Goal: Transaction & Acquisition: Purchase product/service

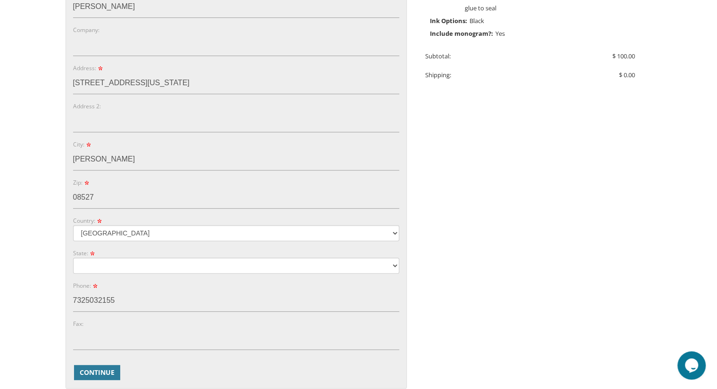
scroll to position [347, 0]
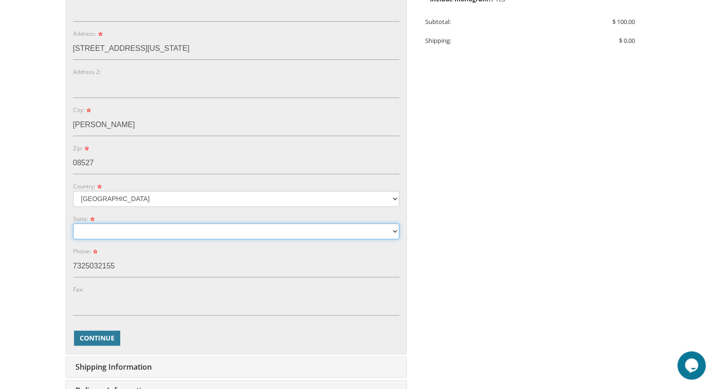
click at [254, 229] on select "Alabama Alaska Guam" at bounding box center [236, 231] width 326 height 16
select select "NJ"
click at [73, 223] on select "Alabama Alaska Guam" at bounding box center [236, 231] width 326 height 16
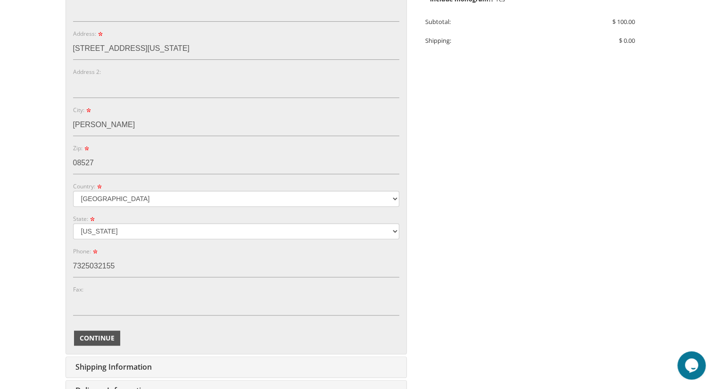
click at [87, 338] on span "Continue" at bounding box center [97, 338] width 35 height 9
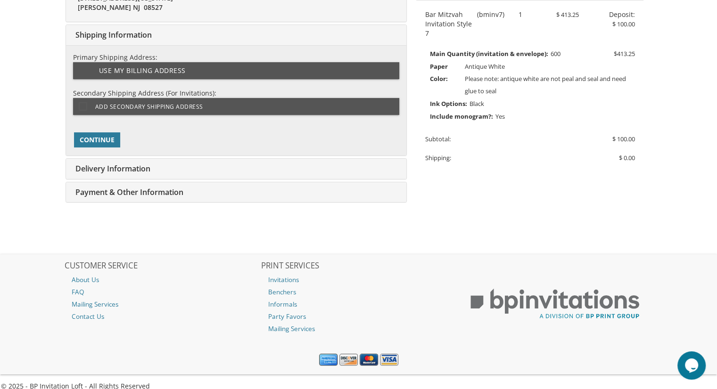
scroll to position [236, 0]
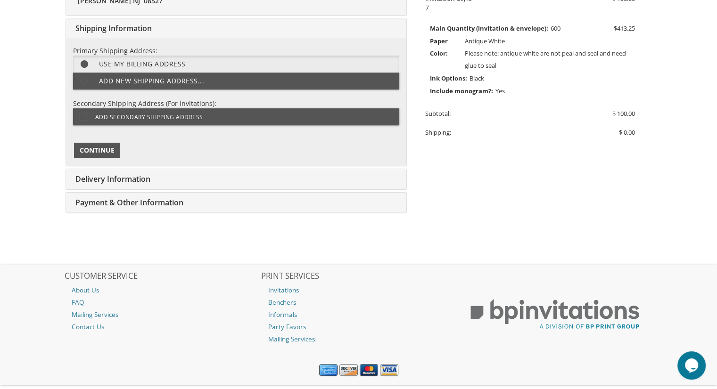
click at [93, 154] on span "Continue" at bounding box center [97, 150] width 35 height 9
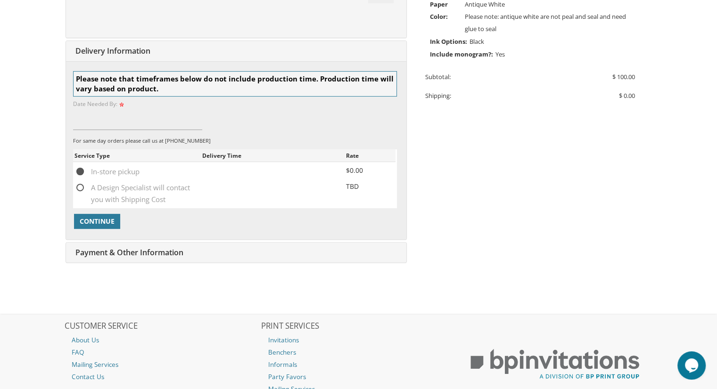
scroll to position [295, 0]
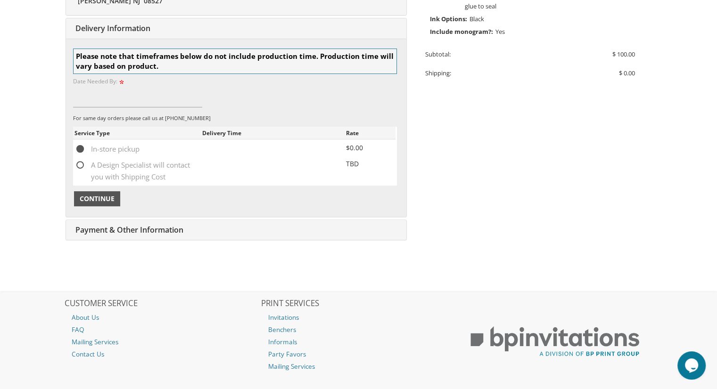
click at [101, 194] on span "Continue" at bounding box center [97, 198] width 35 height 9
type input "oct 5th"
click at [106, 197] on span "Continue" at bounding box center [97, 198] width 35 height 9
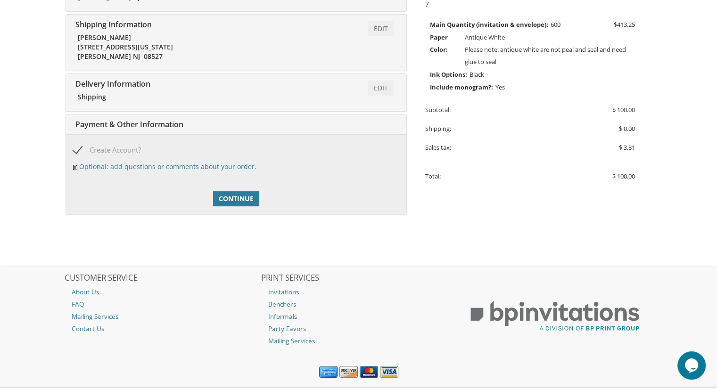
scroll to position [262, 0]
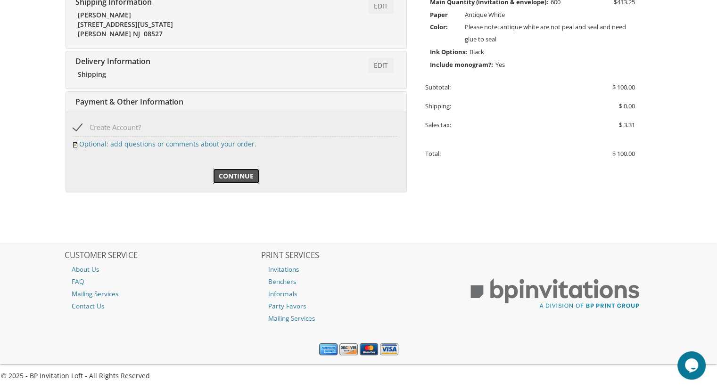
click at [232, 176] on span "Continue" at bounding box center [236, 176] width 35 height 9
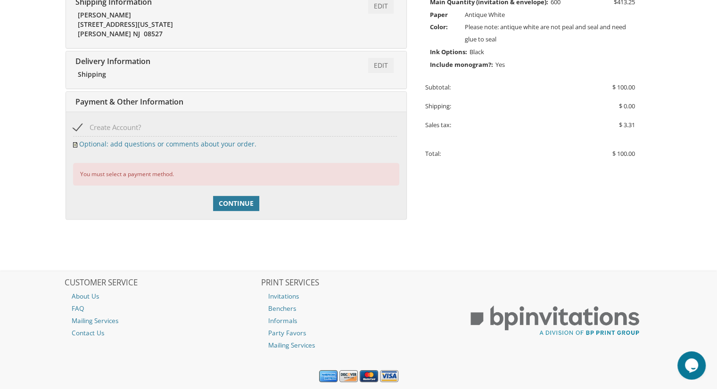
click at [135, 179] on div "You must select a payment method." at bounding box center [236, 174] width 326 height 22
click at [155, 100] on span "Payment & Other Information" at bounding box center [128, 102] width 110 height 10
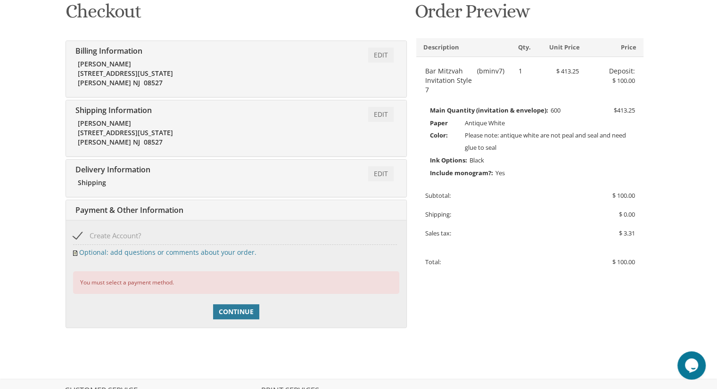
scroll to position [175, 0]
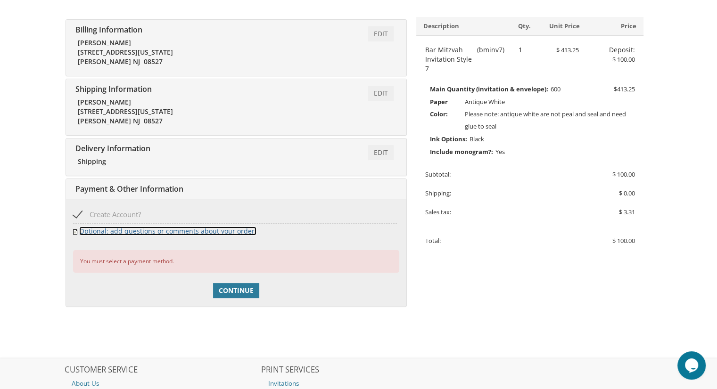
click at [160, 230] on link "Optional: add questions or comments about your order." at bounding box center [167, 231] width 177 height 9
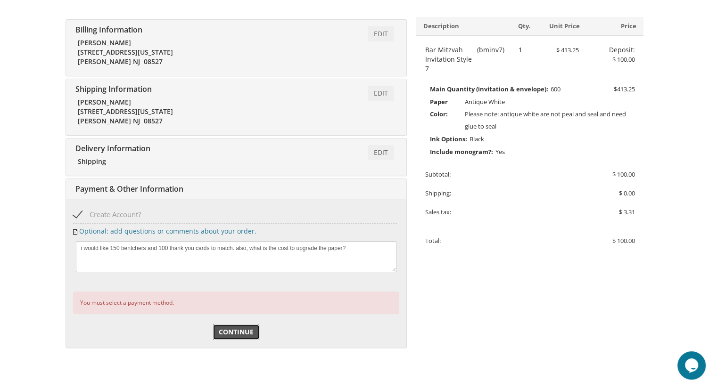
click at [244, 330] on span "Continue" at bounding box center [236, 332] width 35 height 9
click at [162, 188] on span "Payment & Other Information" at bounding box center [128, 189] width 110 height 10
click at [111, 308] on div "You must select a payment method." at bounding box center [236, 303] width 326 height 22
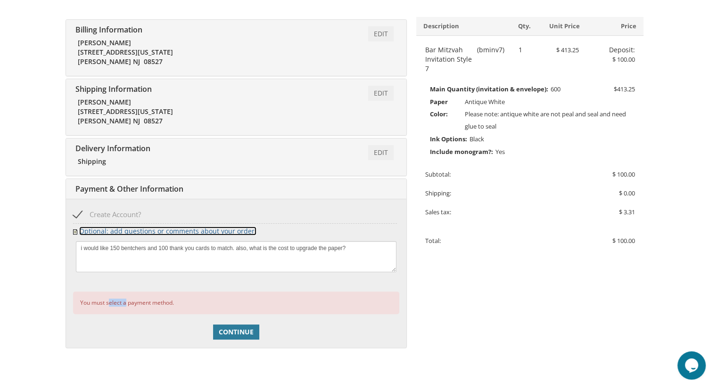
click at [148, 230] on link "Optional: add questions or comments about your order." at bounding box center [167, 231] width 177 height 9
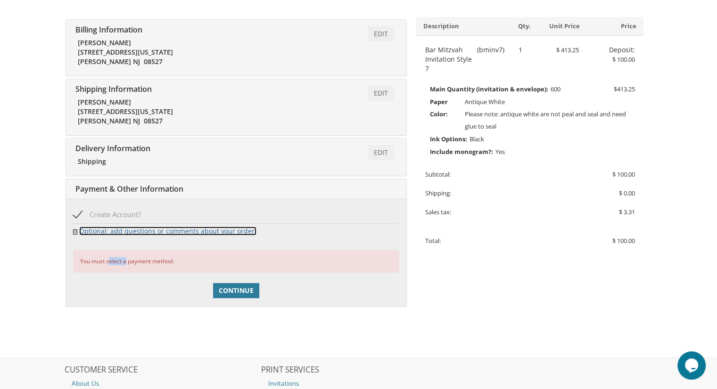
click at [148, 230] on link "Optional: add questions or comments about your order." at bounding box center [167, 231] width 177 height 9
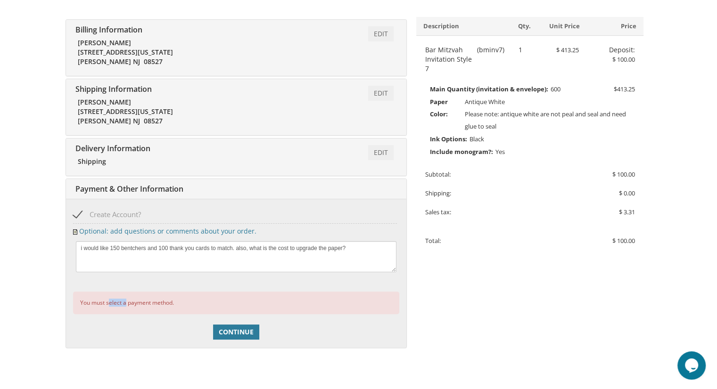
click at [118, 212] on span "Create Account?" at bounding box center [107, 215] width 68 height 12
click at [79, 212] on input "Create Account?" at bounding box center [76, 214] width 6 height 6
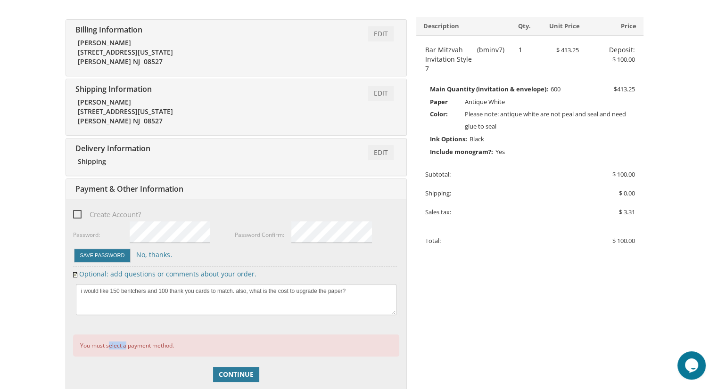
click at [118, 212] on span "Create Account?" at bounding box center [107, 215] width 68 height 12
click at [79, 212] on input "Create Account?" at bounding box center [76, 214] width 6 height 6
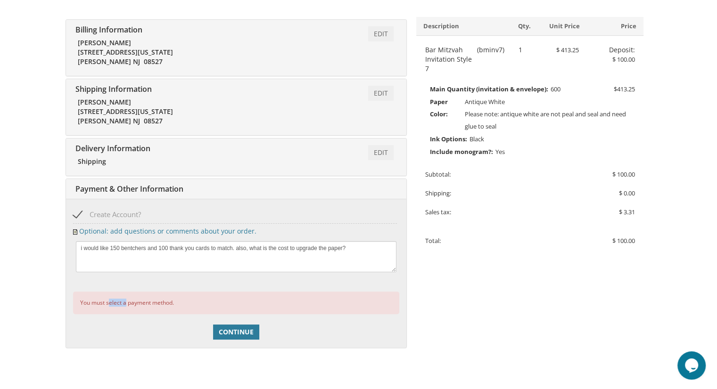
click at [118, 212] on span "Create Account?" at bounding box center [107, 215] width 68 height 12
click at [79, 212] on input "Create Account?" at bounding box center [76, 214] width 6 height 6
checkbox input "false"
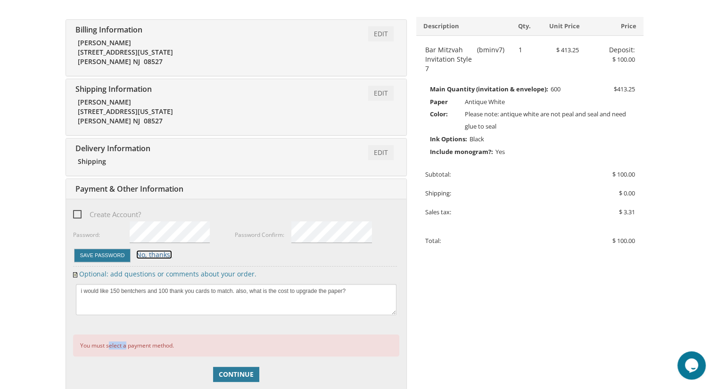
click at [148, 255] on link "No, thanks." at bounding box center [154, 254] width 36 height 9
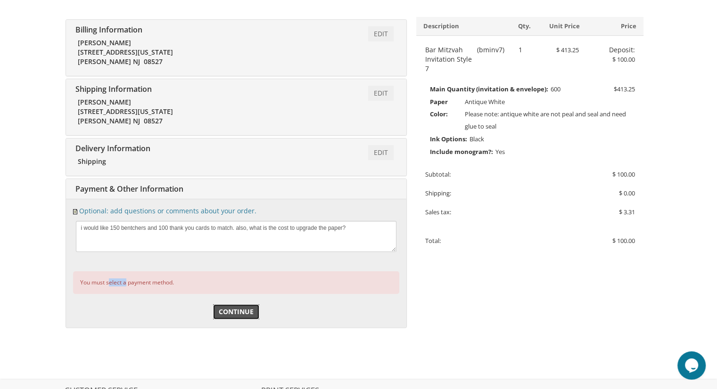
click at [245, 313] on span "Continue" at bounding box center [236, 311] width 35 height 9
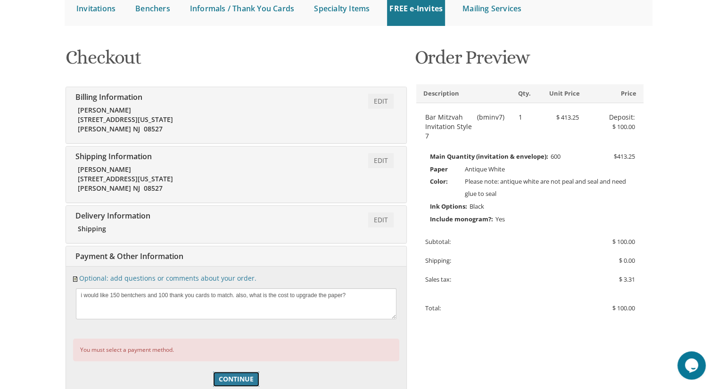
scroll to position [111, 0]
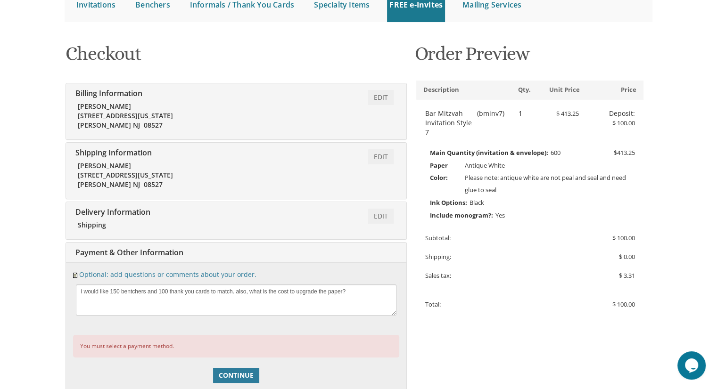
click at [370, 248] on div "Edit Payment & Other Information" at bounding box center [236, 253] width 340 height 20
click at [149, 252] on span "Payment & Other Information" at bounding box center [128, 253] width 110 height 10
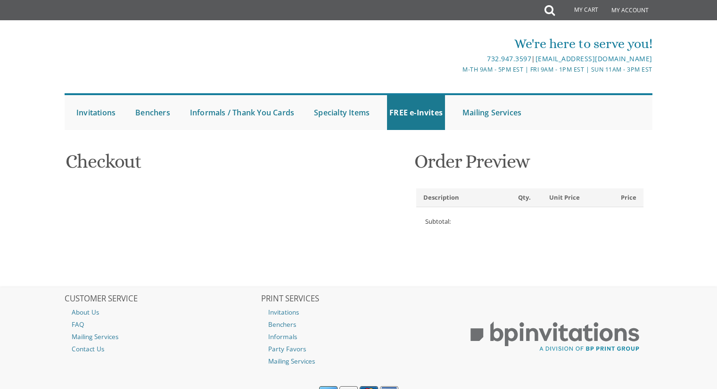
select select
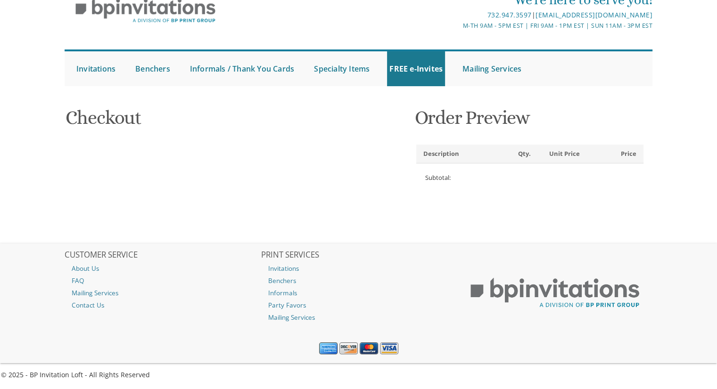
scroll to position [41, 0]
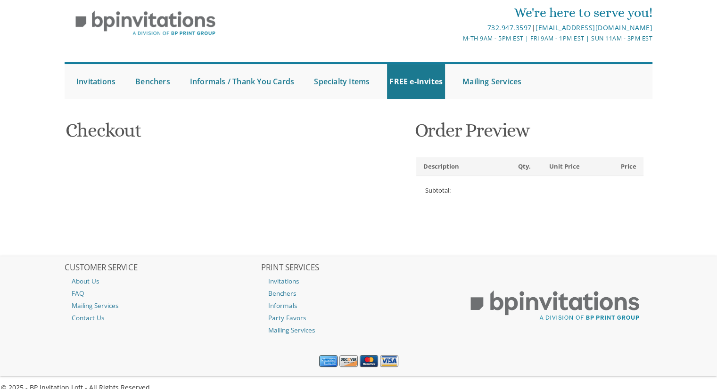
type input "[EMAIL_ADDRESS][DOMAIN_NAME]"
type input "[PERSON_NAME]"
type input "[STREET_ADDRESS][US_STATE]"
type input "[PERSON_NAME]"
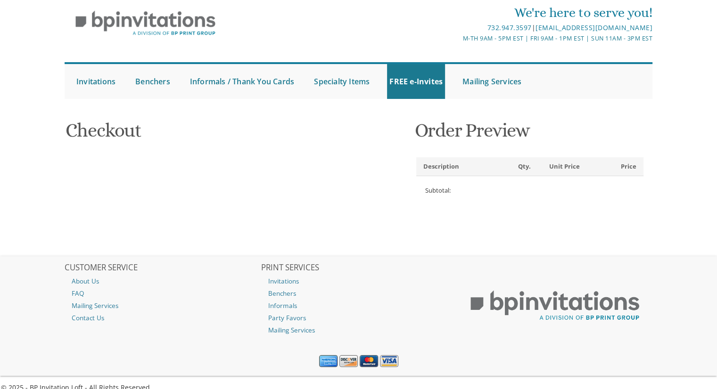
type input "08527"
select select "US"
select select "NJ"
type input "7325032155"
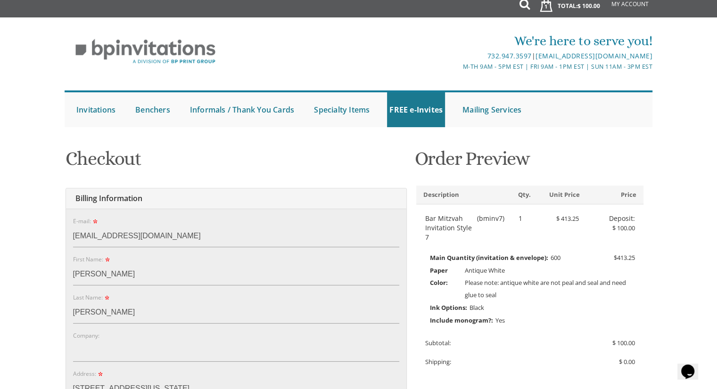
scroll to position [347, 0]
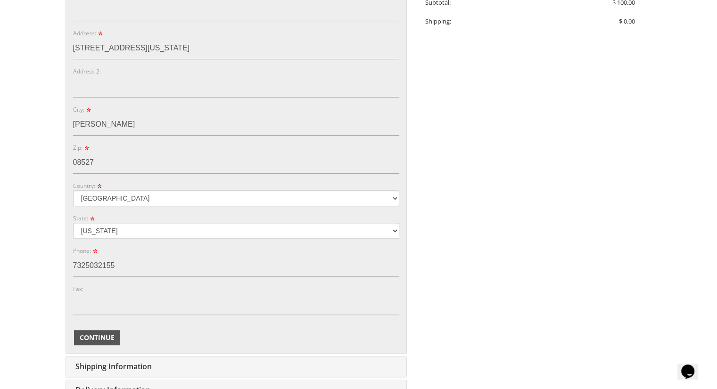
click at [87, 337] on span "Continue" at bounding box center [97, 337] width 35 height 9
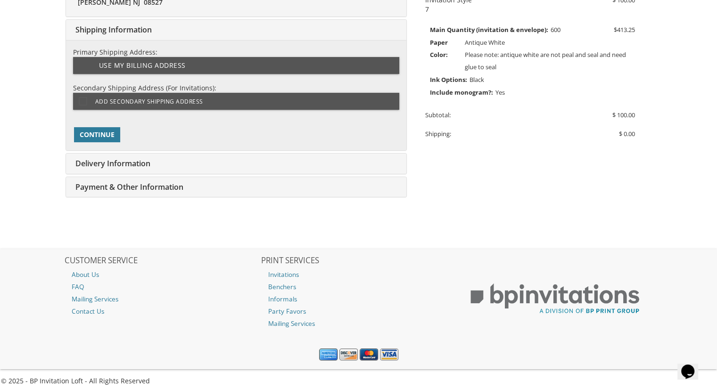
scroll to position [236, 0]
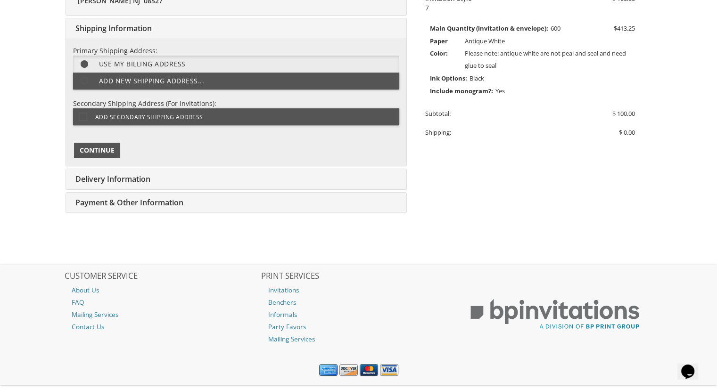
click at [107, 151] on span "Continue" at bounding box center [97, 150] width 35 height 9
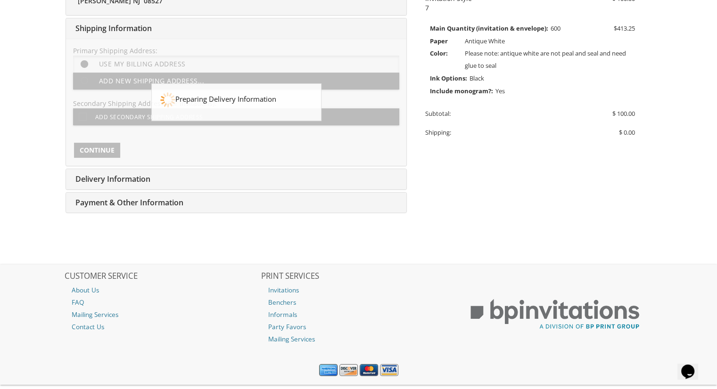
click at [107, 151] on div at bounding box center [236, 102] width 340 height 127
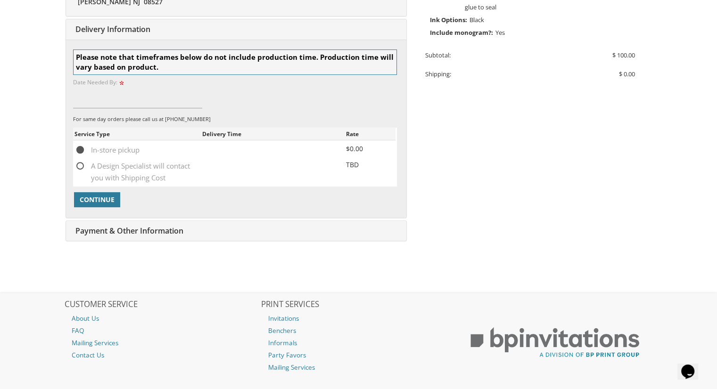
scroll to position [295, 0]
click at [100, 198] on span "Continue" at bounding box center [97, 198] width 35 height 9
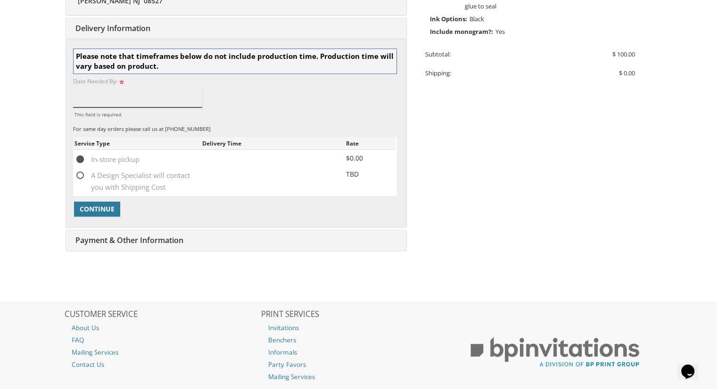
click at [170, 100] on input "This field is required." at bounding box center [138, 97] width 130 height 22
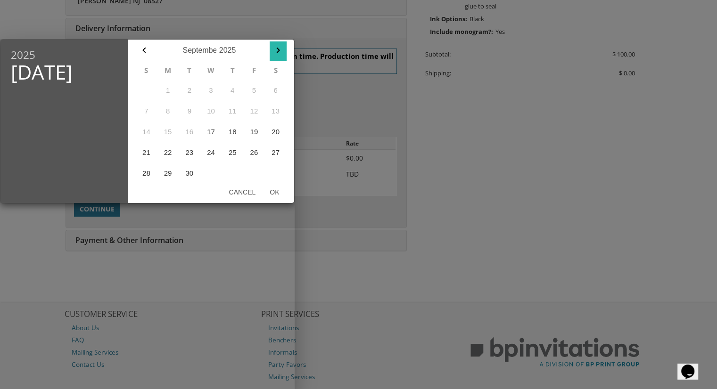
click at [281, 50] on icon "button" at bounding box center [278, 50] width 11 height 11
click at [145, 115] on button "5" at bounding box center [147, 111] width 22 height 21
click at [24, 253] on div "2025 Sun, Oct 5 October January February March April May June July August Septe…" at bounding box center [147, 214] width 295 height 350
click at [273, 191] on button "Ok" at bounding box center [275, 192] width 24 height 17
type input "Oct 05, 2025"
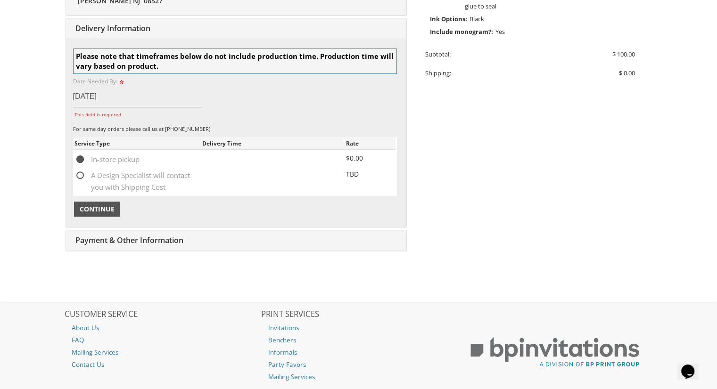
click at [97, 208] on span "Continue" at bounding box center [97, 209] width 35 height 9
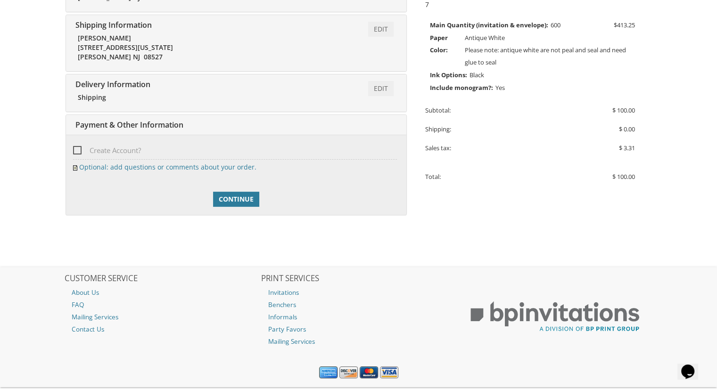
scroll to position [262, 0]
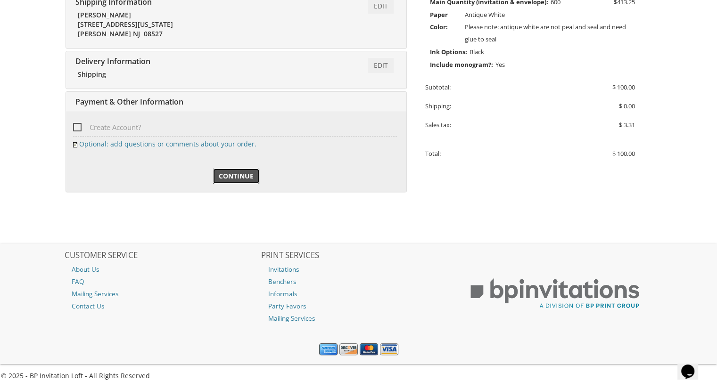
click at [238, 172] on span "Continue" at bounding box center [236, 176] width 35 height 9
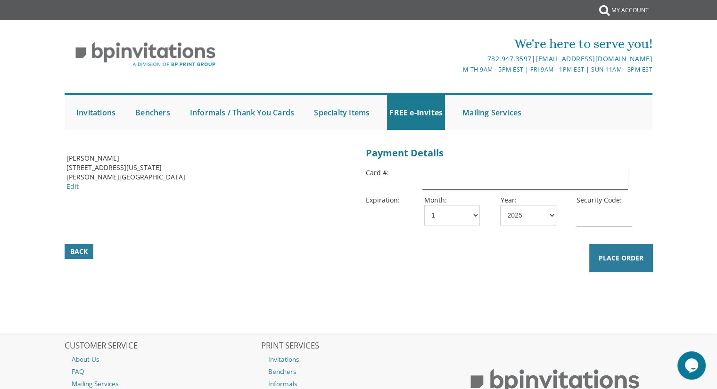
click at [443, 178] on input "text" at bounding box center [524, 179] width 205 height 22
type input "4147202451781072"
click at [459, 221] on select "1 2 3 4 5 6 7 8 9 10 11 12" at bounding box center [452, 215] width 56 height 21
select select "06"
click at [424, 205] on select "1 2 3 4 5 6 7 8 9 10 11 12" at bounding box center [452, 215] width 56 height 21
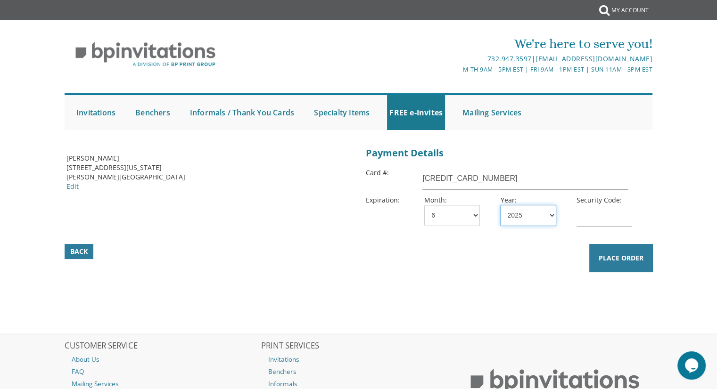
click at [524, 219] on select "2025 2026 2027 2028 2029 2030 2031 2032 2033 2034 2035" at bounding box center [528, 215] width 56 height 21
select select "29"
click at [500, 205] on select "2025 2026 2027 2028 2029 2030 2031 2032 2033 2034 2035" at bounding box center [528, 215] width 56 height 21
click at [614, 216] on input "text" at bounding box center [605, 216] width 56 height 22
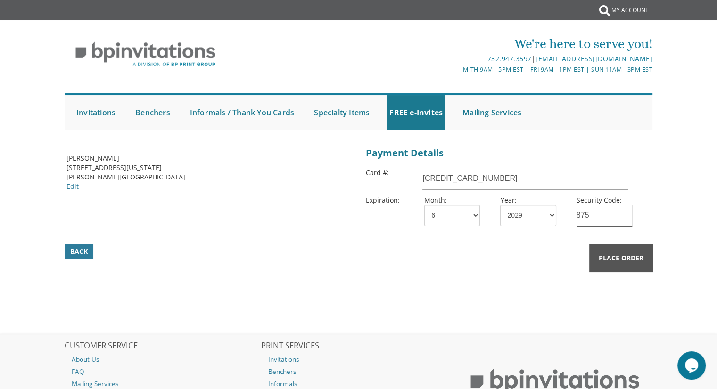
type input "875"
click at [620, 252] on button "Place Order" at bounding box center [621, 258] width 64 height 28
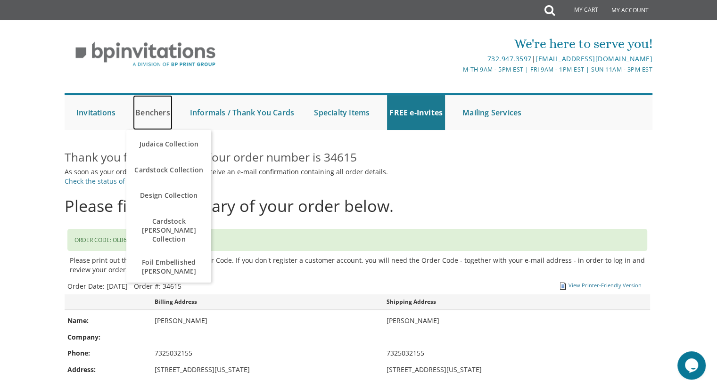
click at [157, 105] on link "Benchers" at bounding box center [153, 112] width 40 height 35
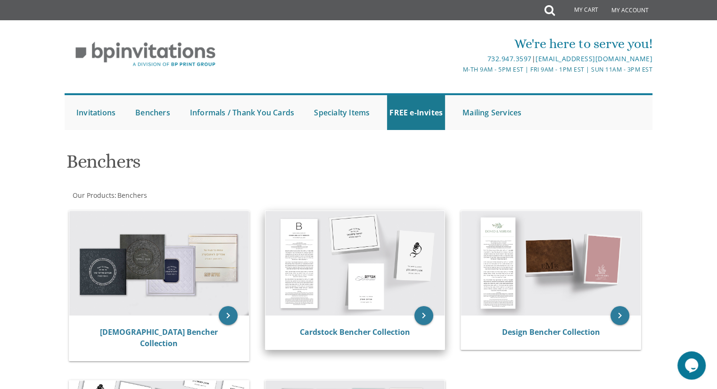
click at [397, 265] on img at bounding box center [355, 263] width 180 height 105
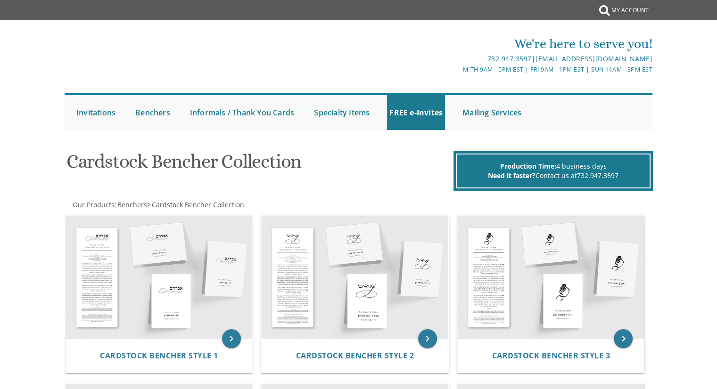
click at [335, 301] on img at bounding box center [355, 277] width 187 height 123
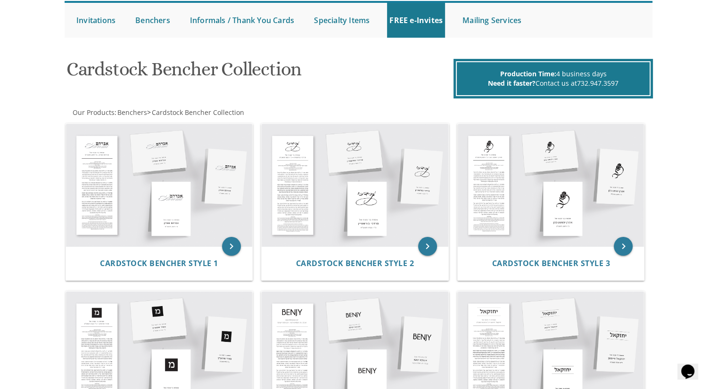
scroll to position [91, 0]
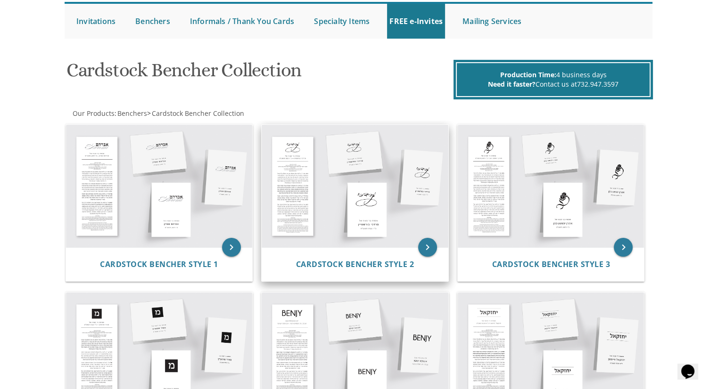
click at [326, 228] on img at bounding box center [355, 186] width 187 height 123
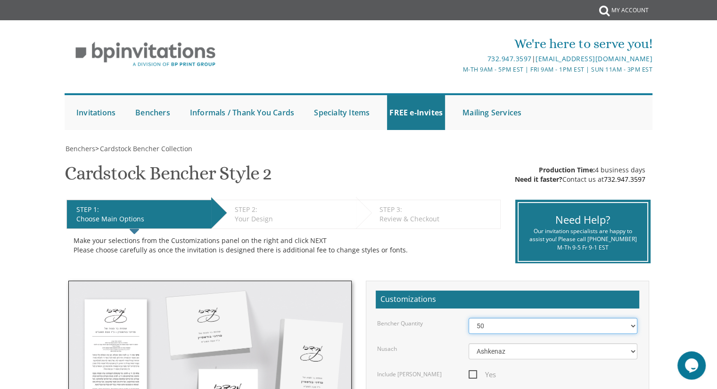
click at [535, 326] on select "50 60 70 80 90 100 125 150 175 200 225 250 275 300 325 350 375 400 425 450 475 …" at bounding box center [553, 326] width 169 height 16
select select "150"
click at [469, 318] on select "50 60 70 80 90 100 125 150 175 200 225 250 275 300 325 350 375 400 425 450 475 …" at bounding box center [553, 326] width 169 height 16
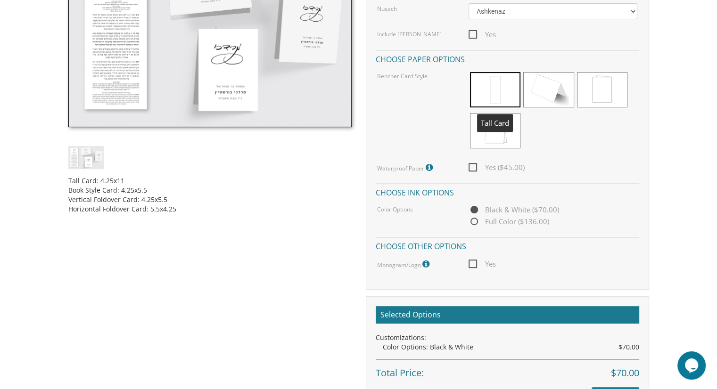
click at [500, 87] on span at bounding box center [495, 89] width 50 height 35
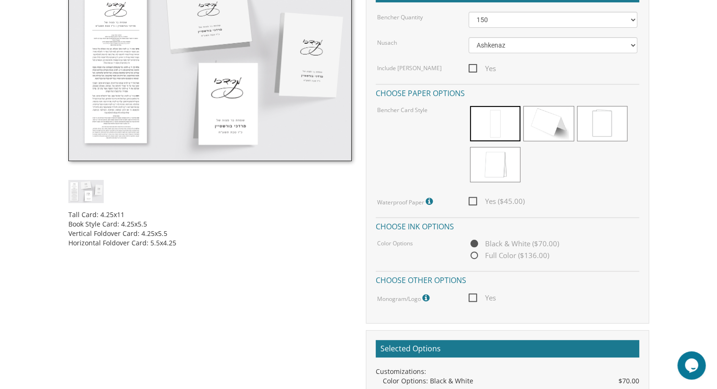
scroll to position [285, 0]
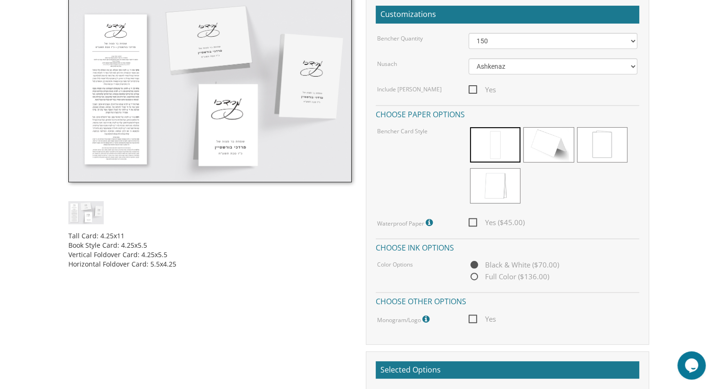
click at [472, 221] on span "Yes ($45.00)" at bounding box center [497, 223] width 56 height 12
click at [472, 221] on input "Yes ($45.00)" at bounding box center [472, 222] width 6 height 6
checkbox input "true"
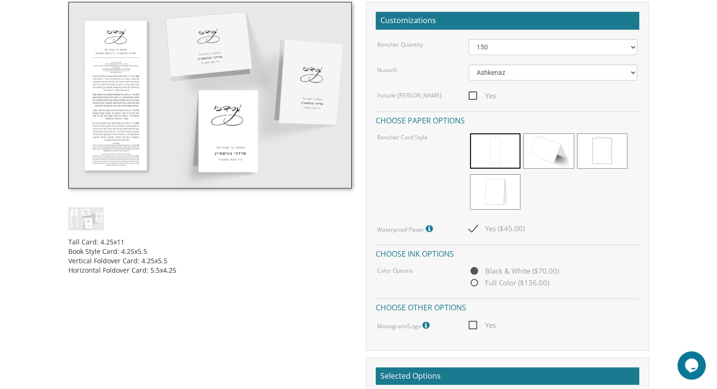
scroll to position [278, 0]
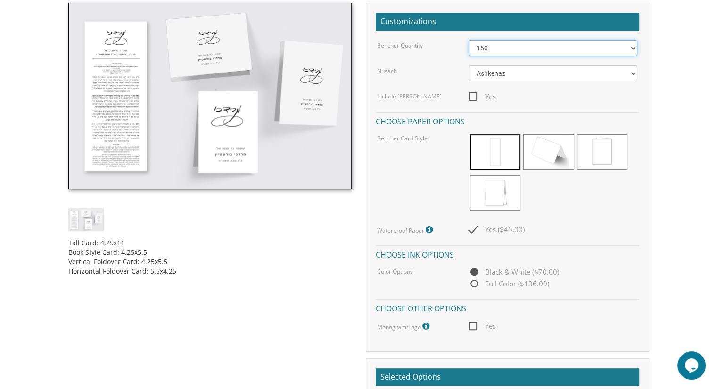
click at [566, 47] on select "50 60 70 80 90 100 125 150 175 200 225 250 275 300 325 350 375 400 425 450 475 …" at bounding box center [553, 48] width 169 height 16
select select "100"
click at [469, 40] on select "50 60 70 80 90 100 125 150 175 200 225 250 275 300 325 350 375 400 425 450 475 …" at bounding box center [553, 48] width 169 height 16
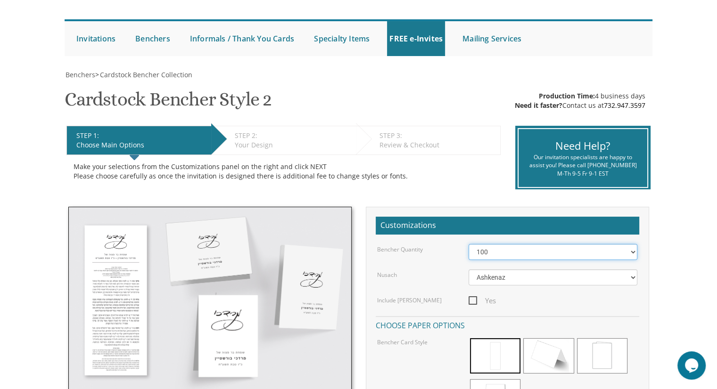
scroll to position [0, 0]
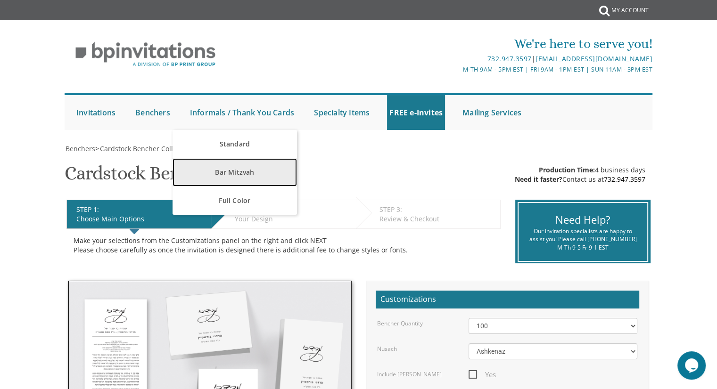
click at [238, 172] on link "Bar Mitzvah" at bounding box center [235, 172] width 124 height 28
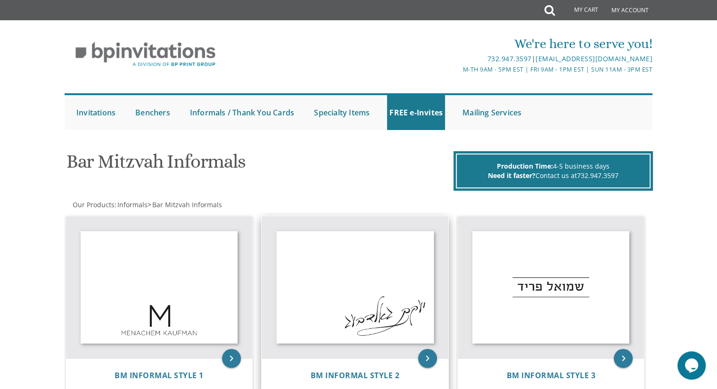
click at [382, 278] on img at bounding box center [355, 287] width 187 height 143
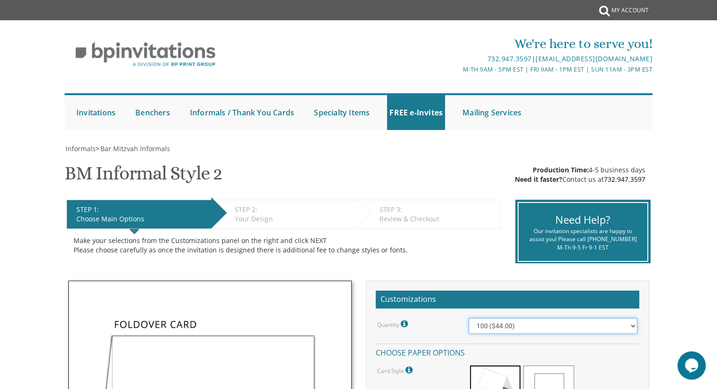
click at [528, 322] on select "100 ($44.00) 200 ($63.00) 300 ($82.00) 400 ($101.00) 500 ($120.00) 600 ($139.00…" at bounding box center [553, 326] width 169 height 16
